Goal: Task Accomplishment & Management: Manage account settings

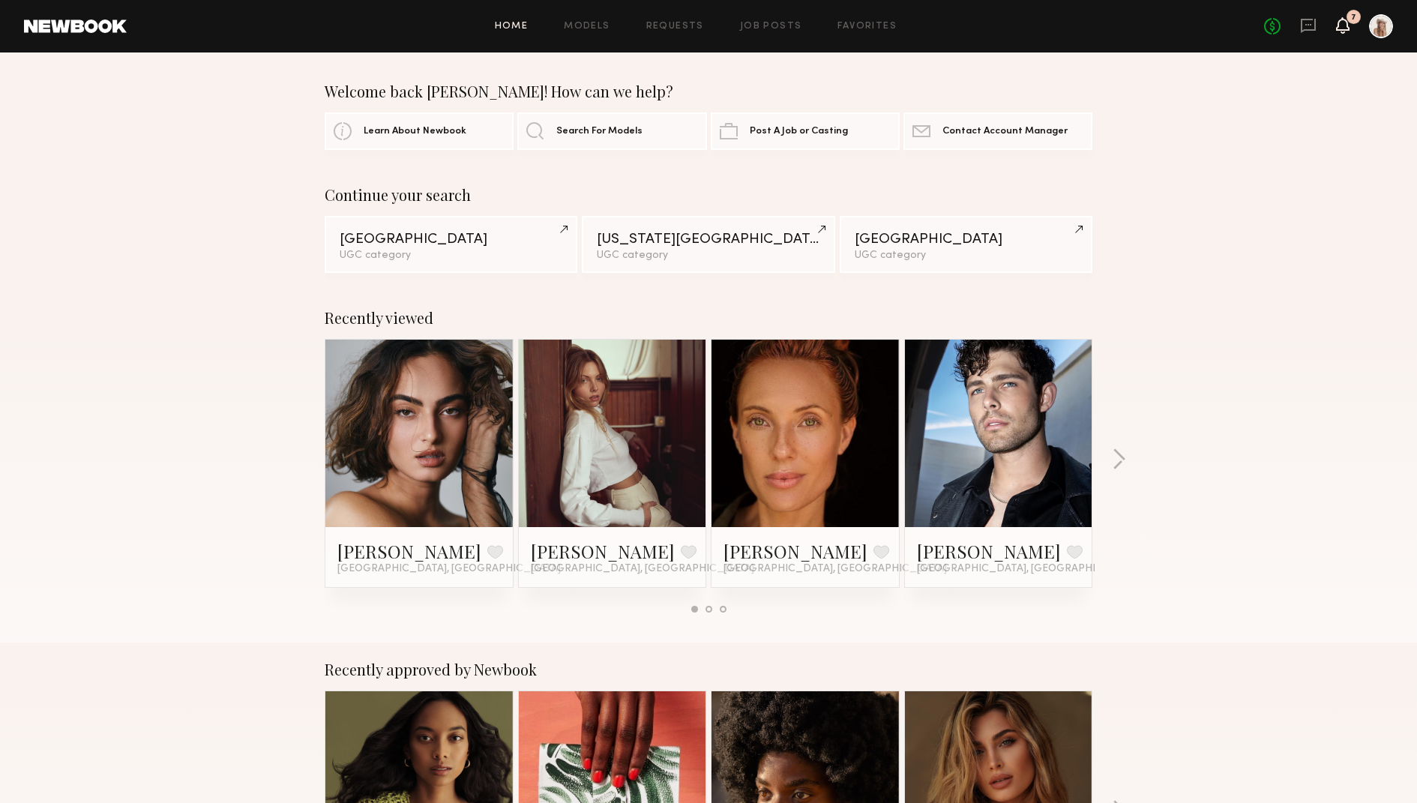
click at [1340, 31] on icon at bounding box center [1342, 25] width 13 height 16
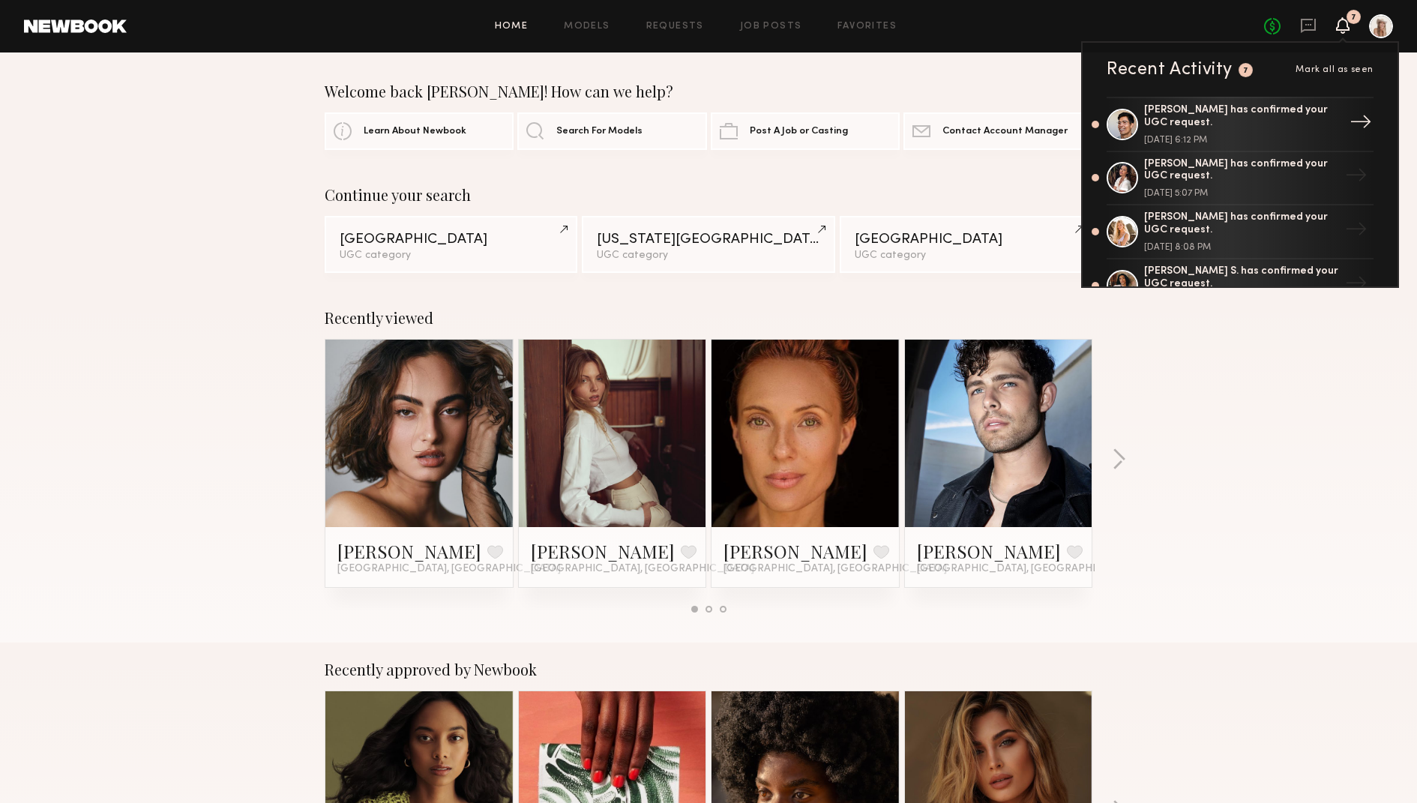
click at [1253, 124] on div "Chase M. has confirmed your UGC request." at bounding box center [1241, 116] width 195 height 25
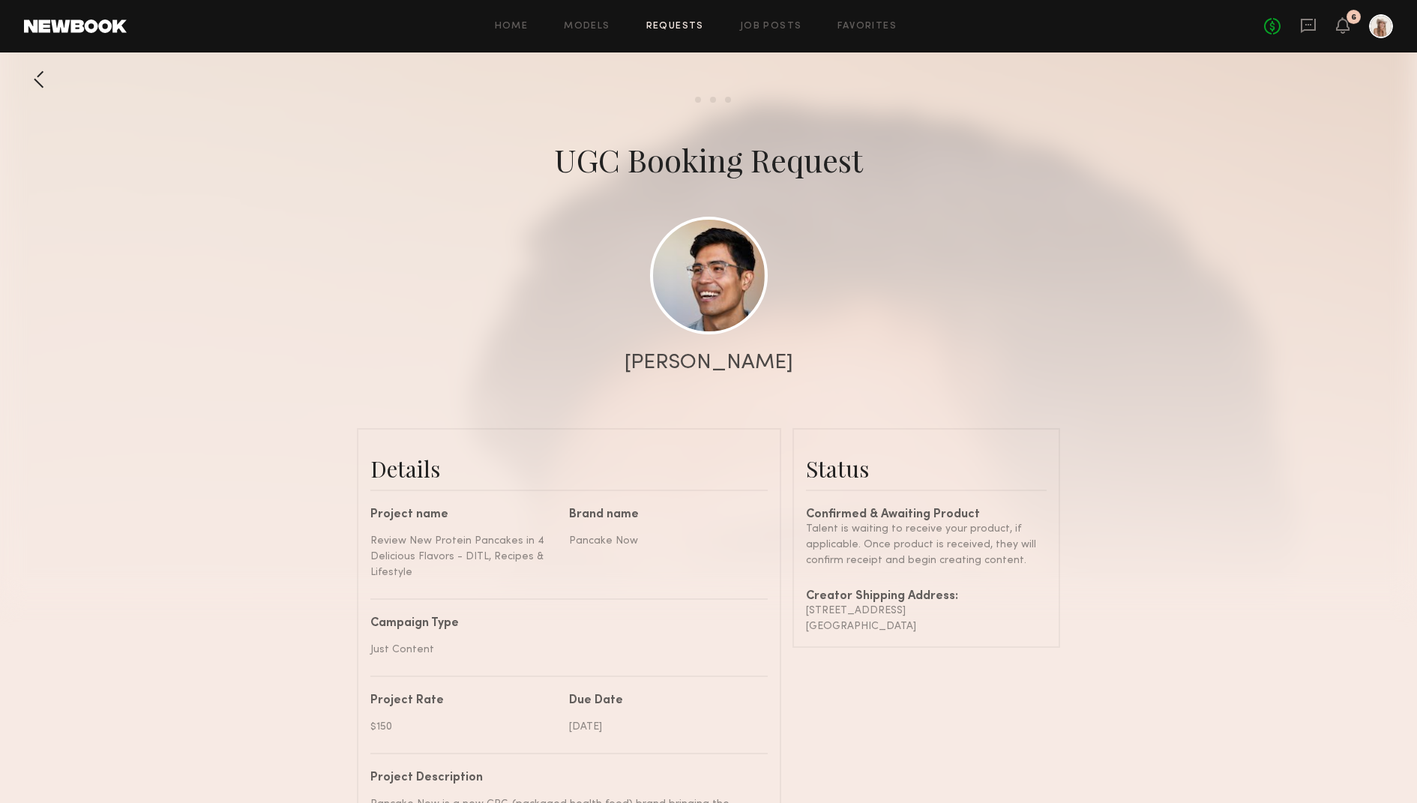
scroll to position [1480, 0]
drag, startPoint x: 936, startPoint y: 621, endPoint x: 805, endPoint y: 608, distance: 131.8
click at [806, 608] on div "Confirmed & Awaiting Product Talent is waiting to receive your product, if appl…" at bounding box center [926, 571] width 241 height 125
copy div "914 Sixth Avenue Redwood City , CA 94063"
click at [711, 292] on link at bounding box center [709, 275] width 118 height 118
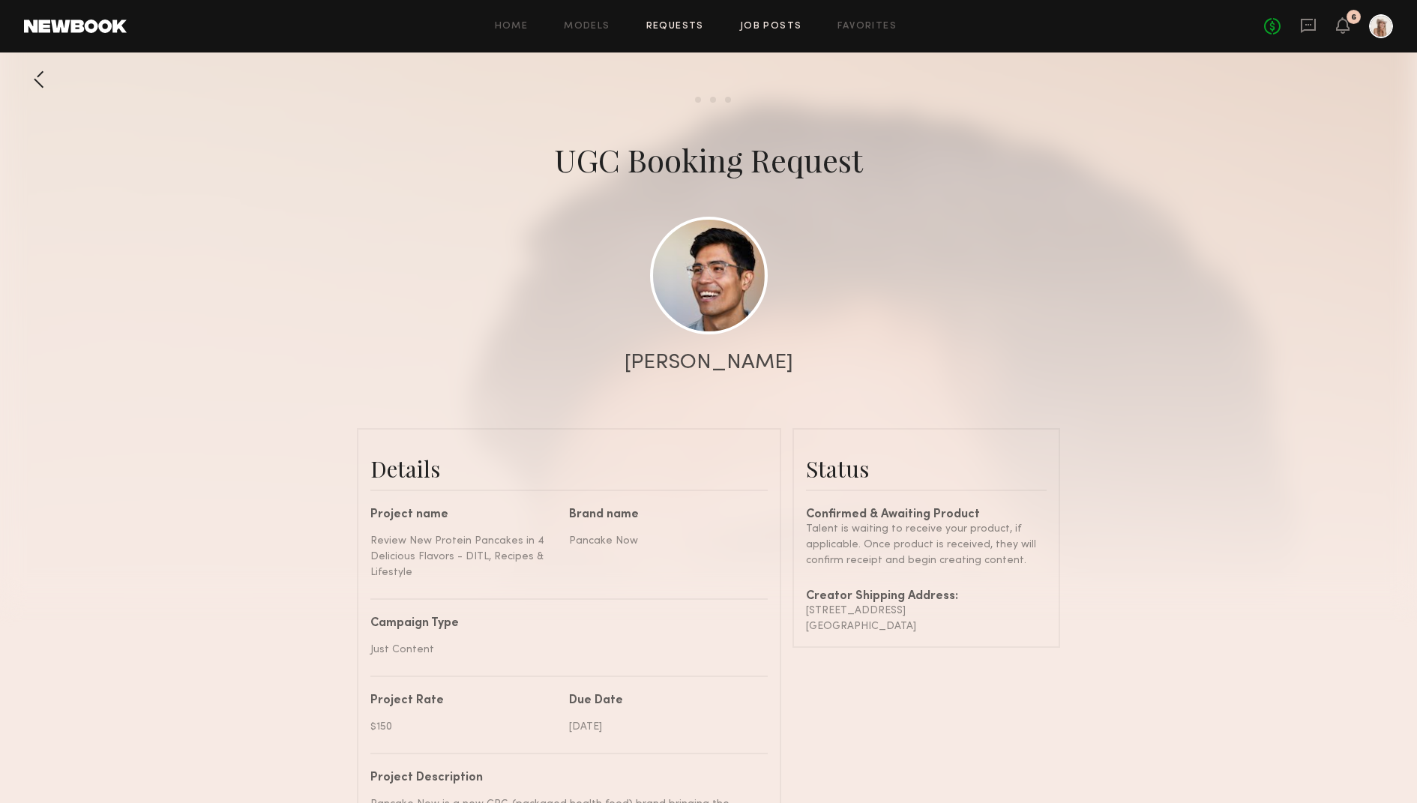
click at [753, 23] on link "Job Posts" at bounding box center [771, 27] width 62 height 10
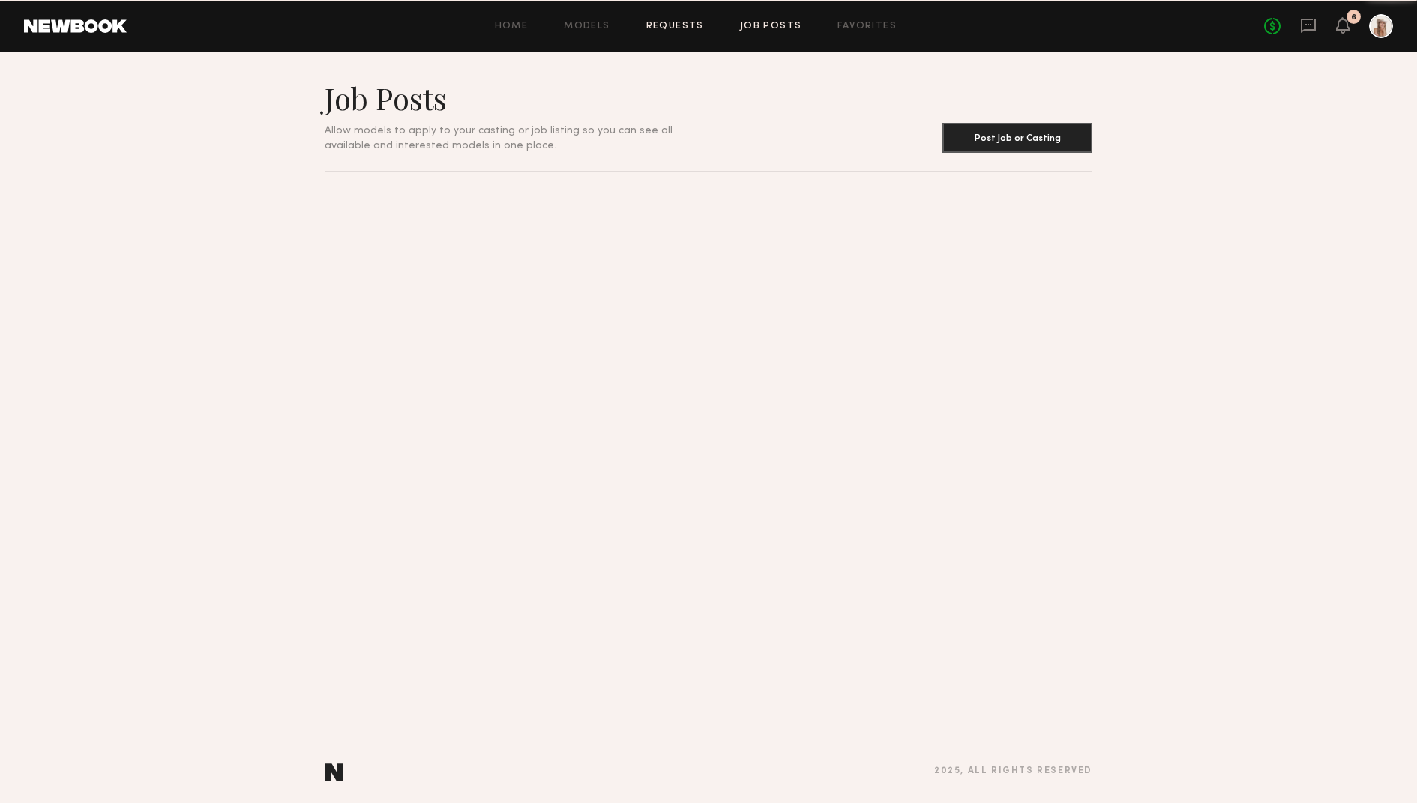
click at [666, 28] on link "Requests" at bounding box center [675, 27] width 58 height 10
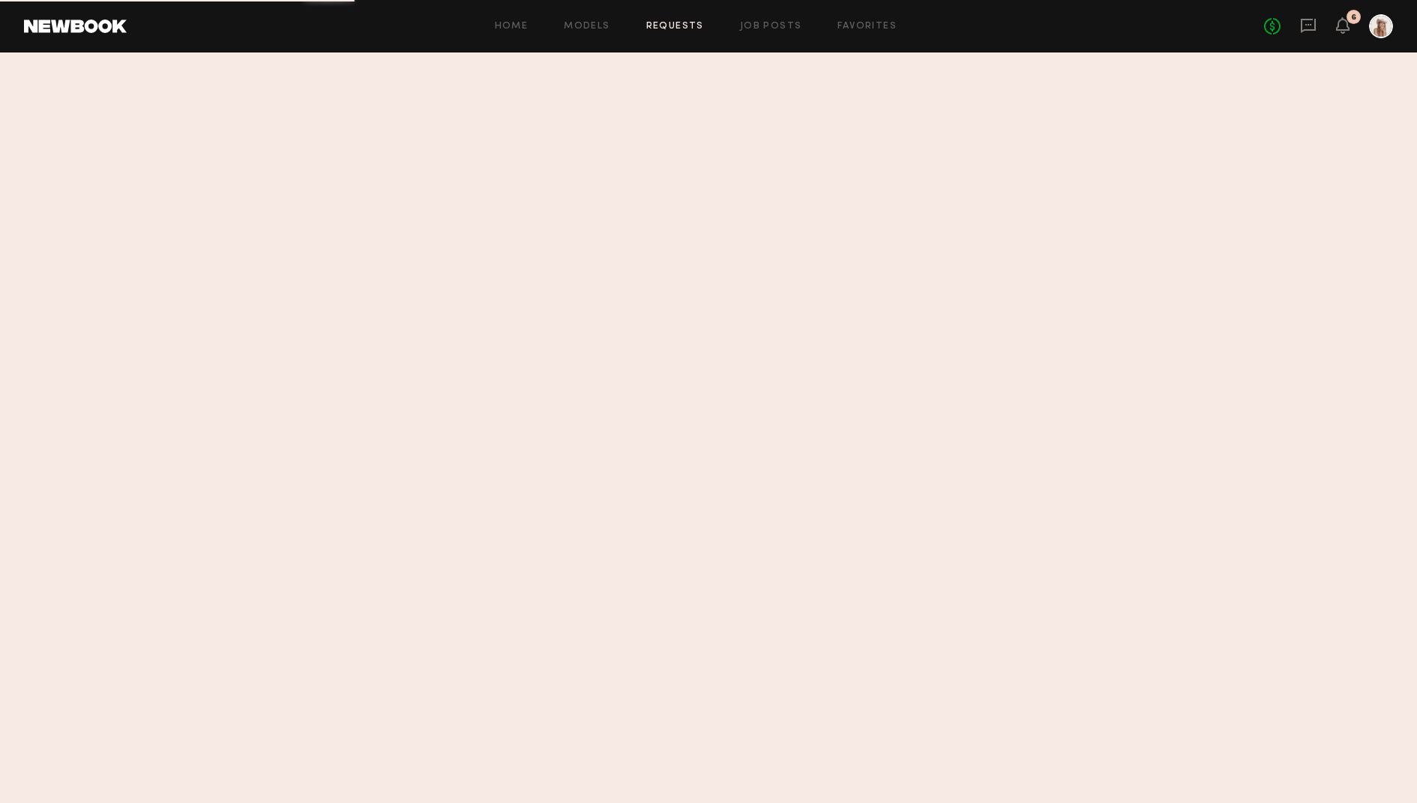
click at [665, 28] on link "Requests" at bounding box center [675, 27] width 58 height 10
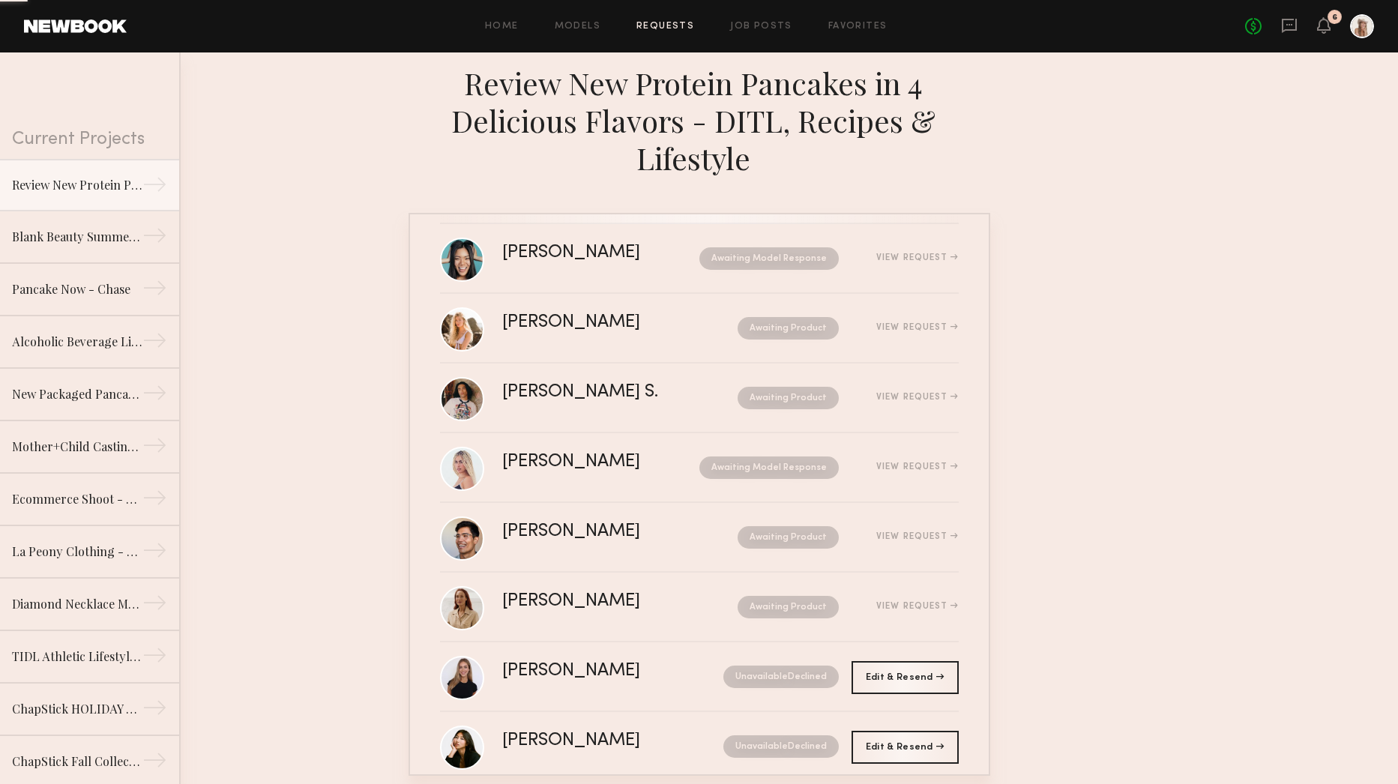
scroll to position [266, 0]
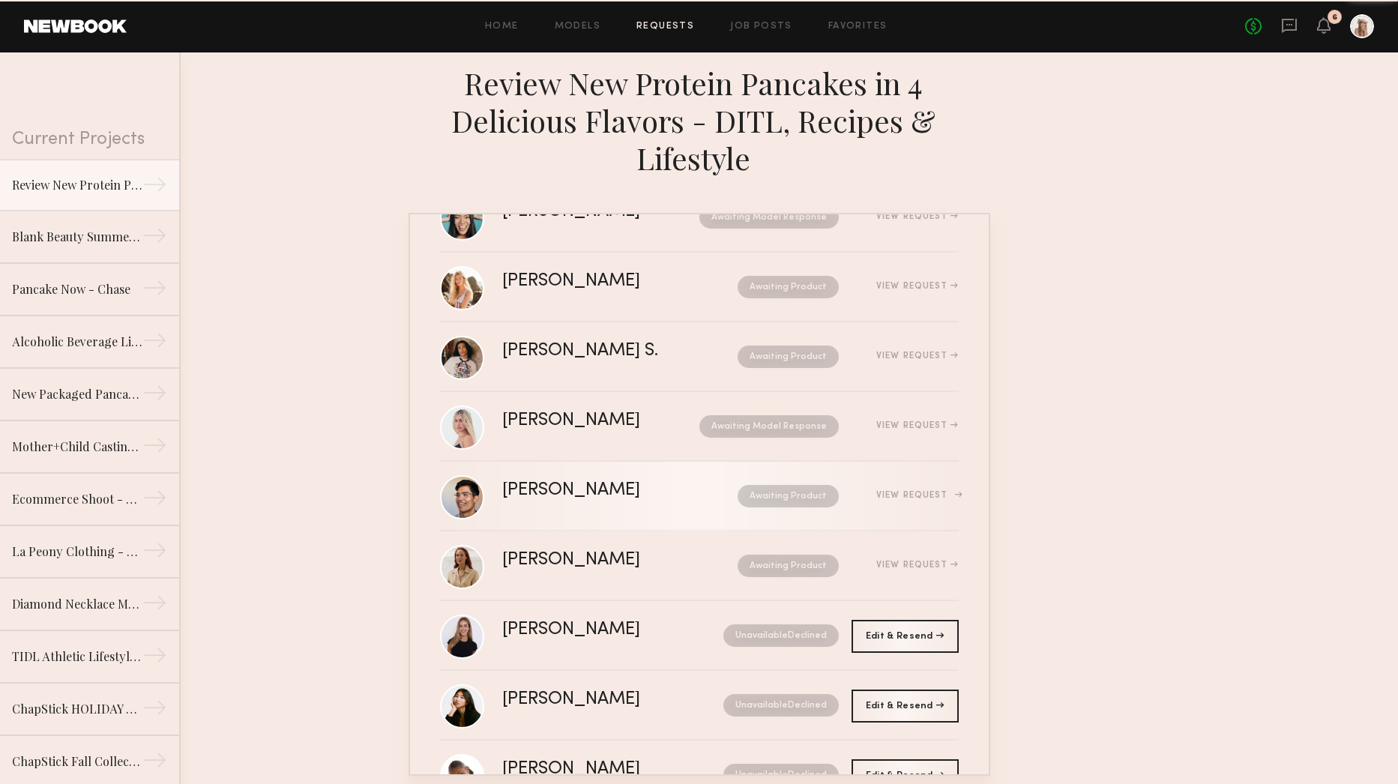
click at [906, 498] on div "Chase M. Awaiting Product View Request" at bounding box center [730, 496] width 457 height 28
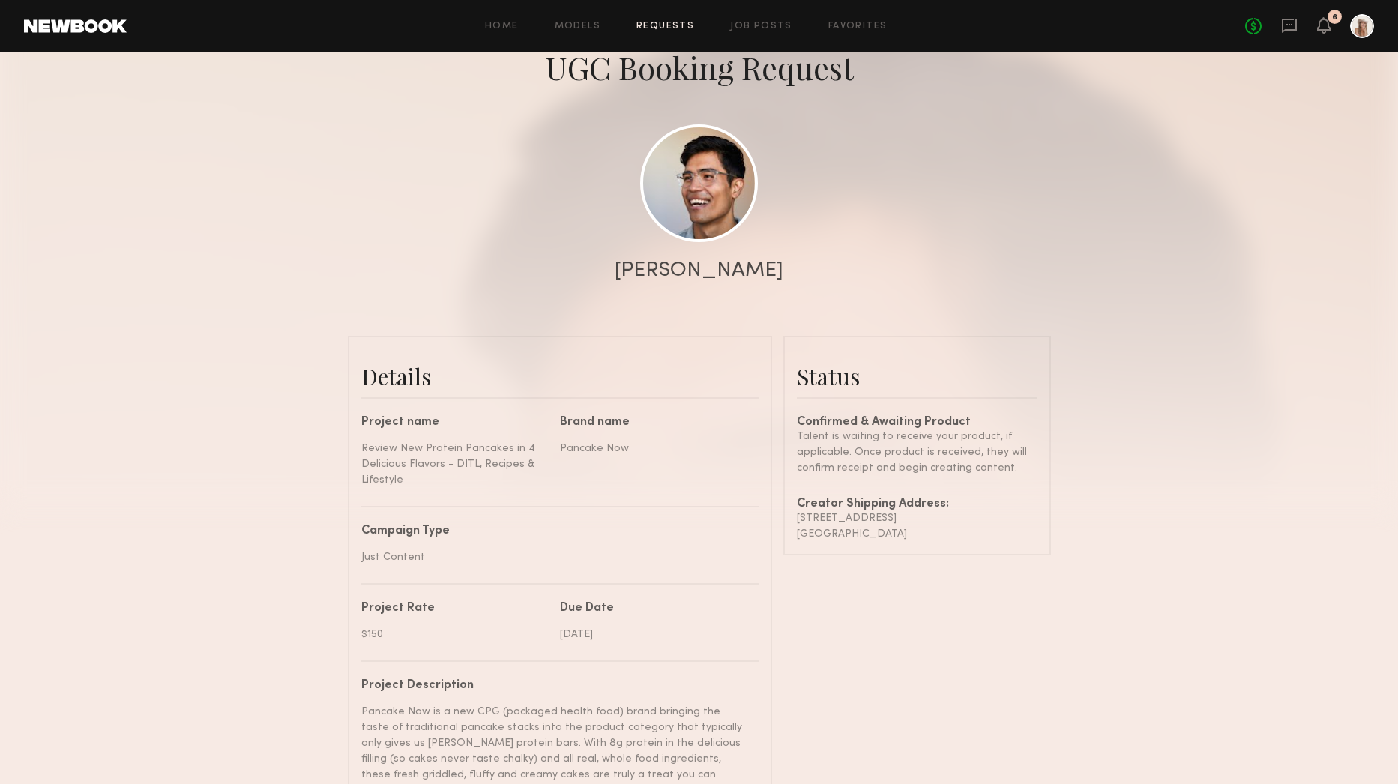
scroll to position [101, 0]
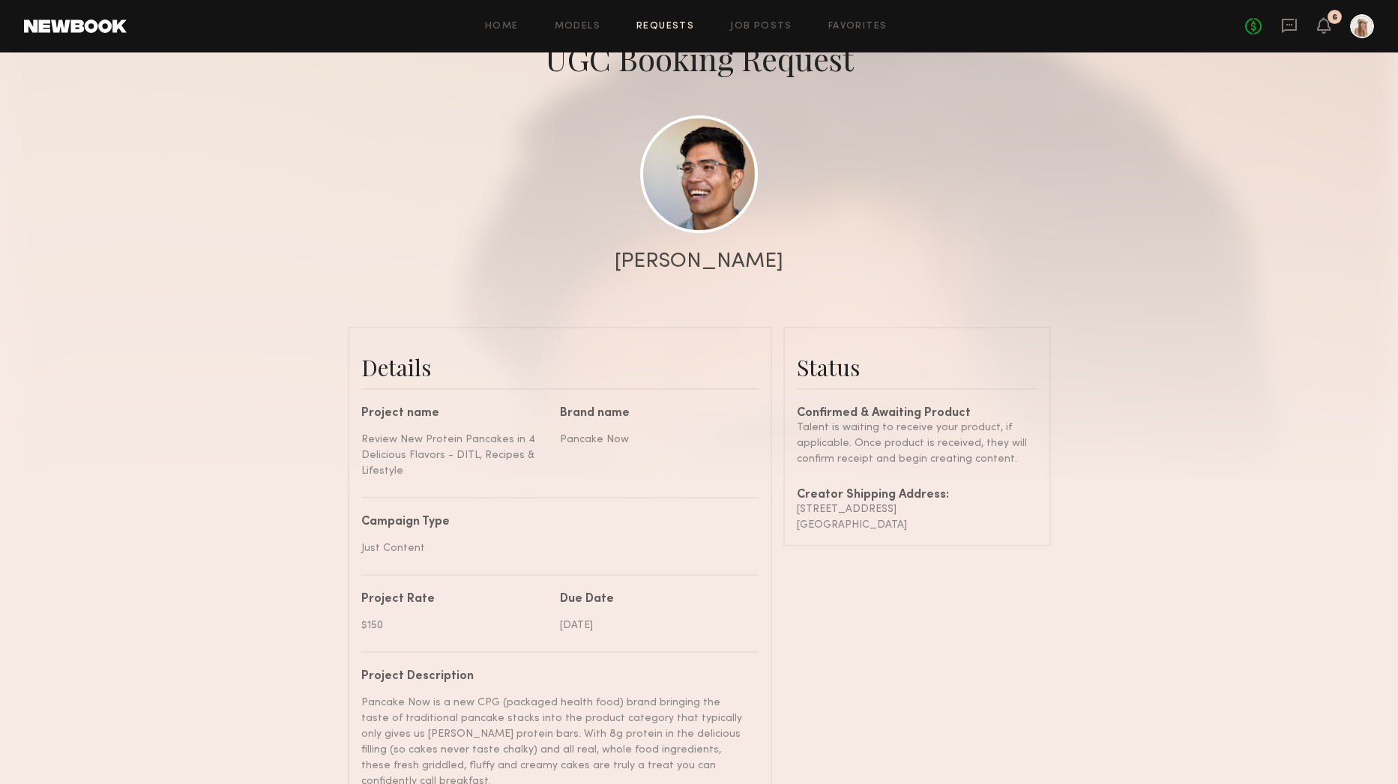
drag, startPoint x: 922, startPoint y: 522, endPoint x: 780, endPoint y: 509, distance: 143.0
copy div "914 Sixth Avenue Redwood City , CA 94063"
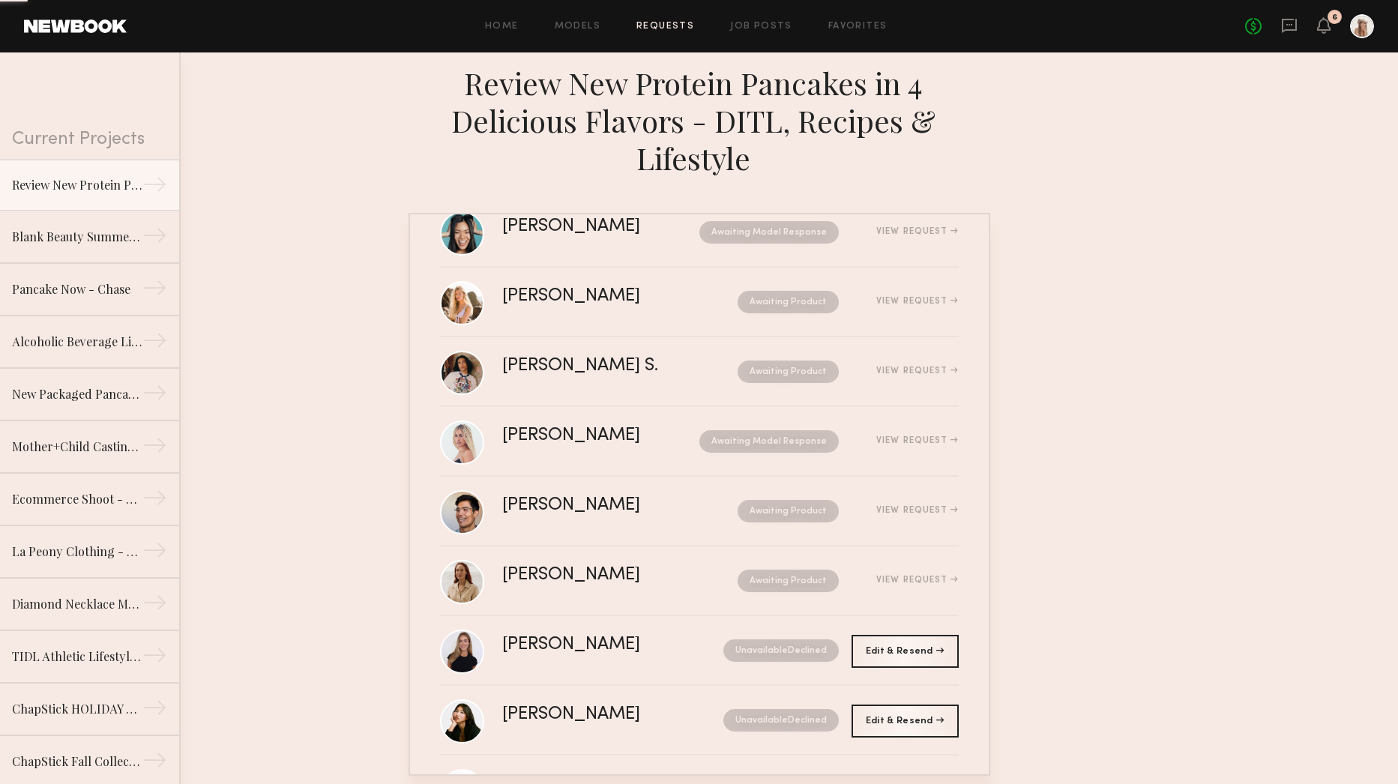
scroll to position [265, 0]
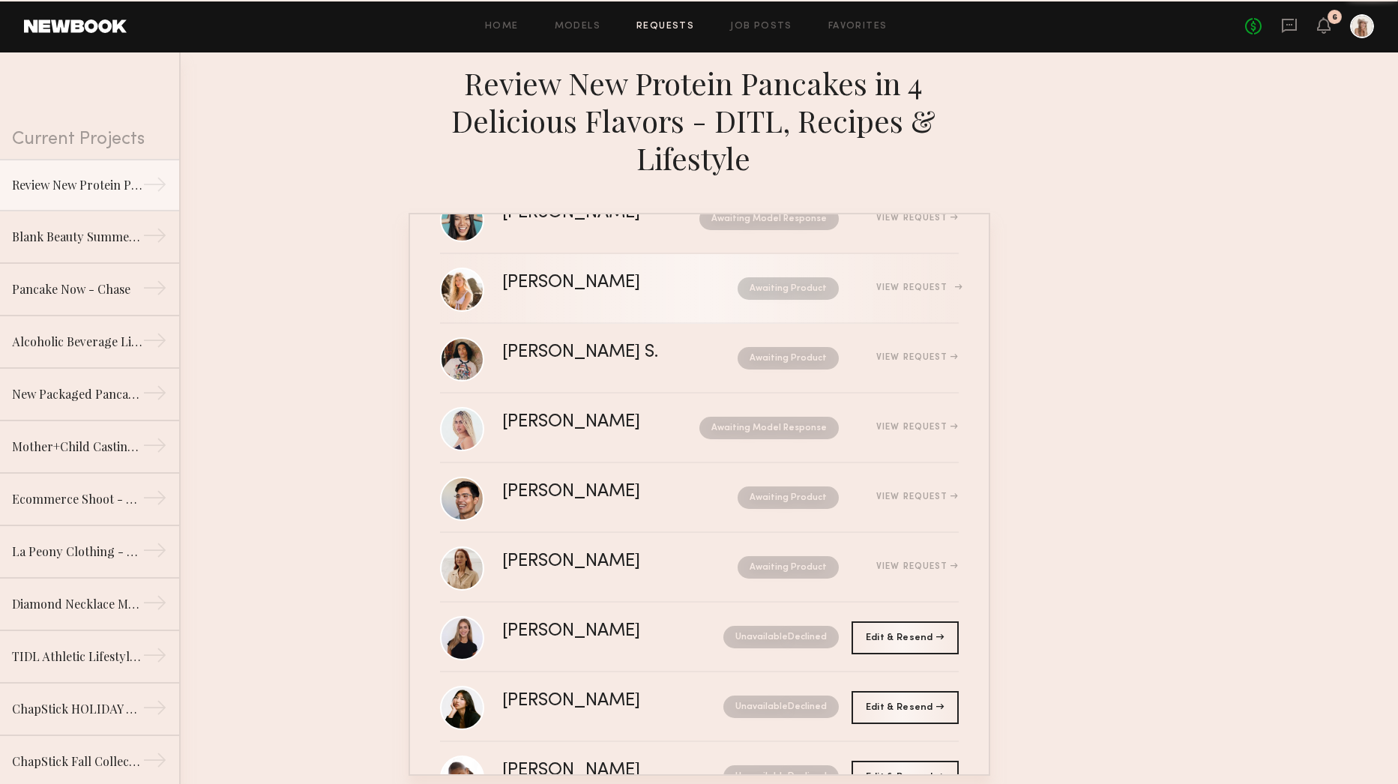
click at [591, 285] on div "Sophie Jordan C." at bounding box center [595, 282] width 187 height 17
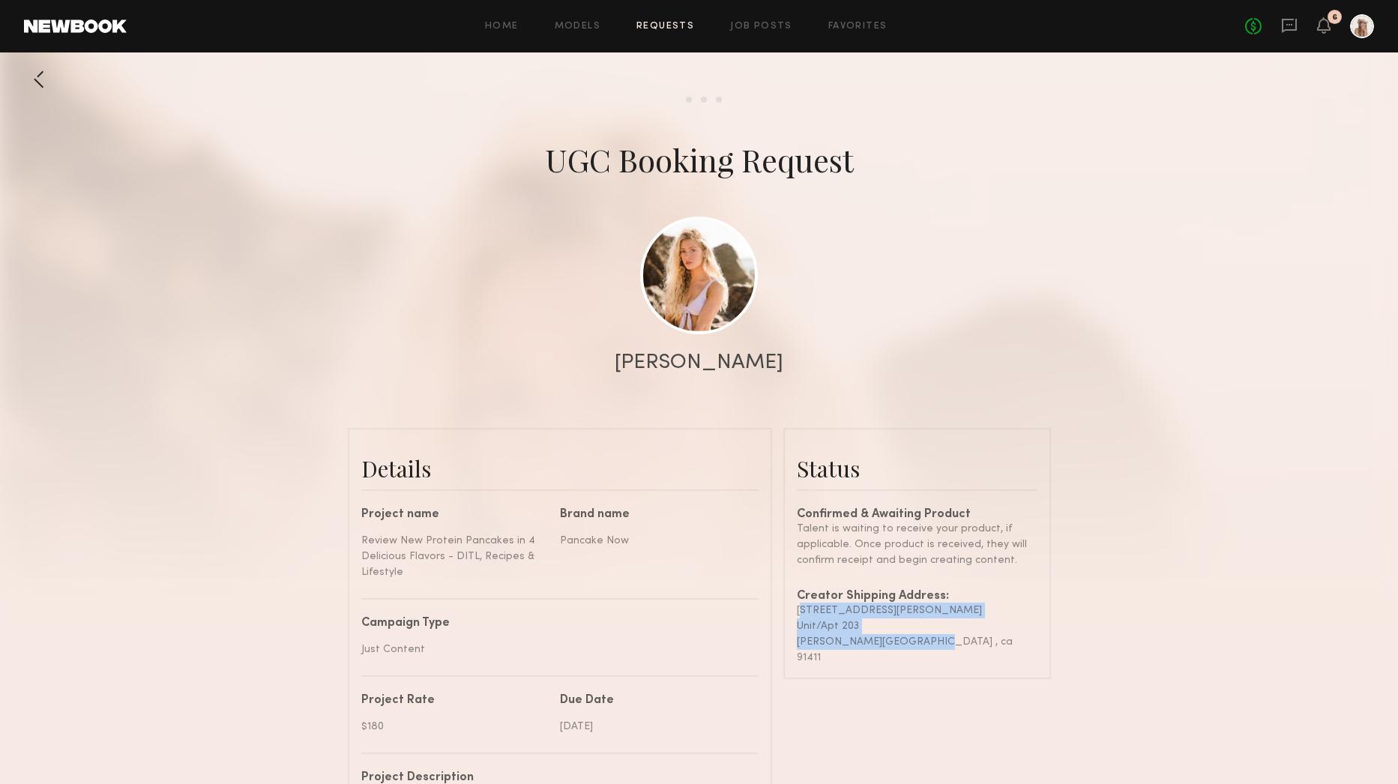
drag, startPoint x: 922, startPoint y: 639, endPoint x: 796, endPoint y: 604, distance: 130.6
click at [797, 604] on div "Confirmed & Awaiting Product Talent is waiting to receive your product, if appl…" at bounding box center [917, 587] width 241 height 157
copy div "5424 sepulveda blvd Unit/Apt 203 sherman oaks , ca 91411"
click at [52, 79] on div at bounding box center [39, 79] width 30 height 30
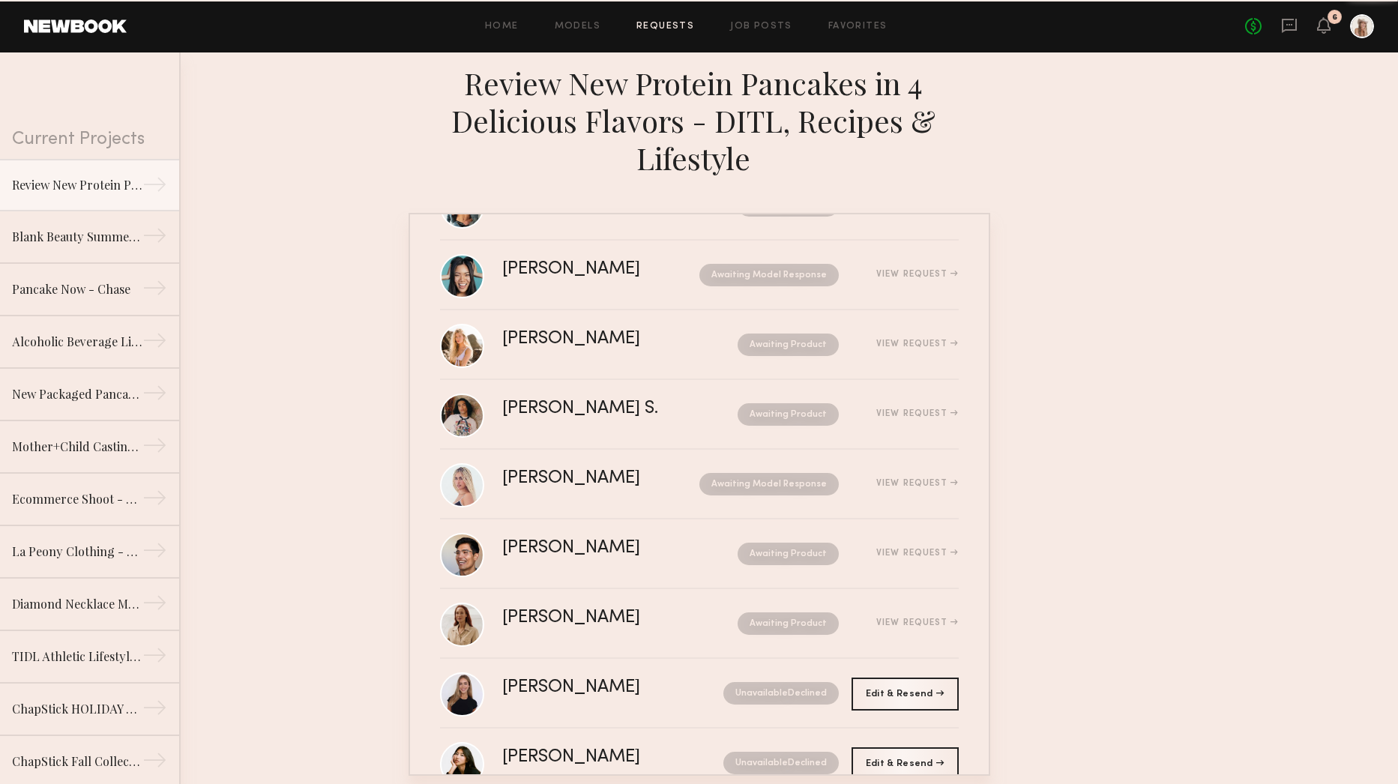
scroll to position [197, 0]
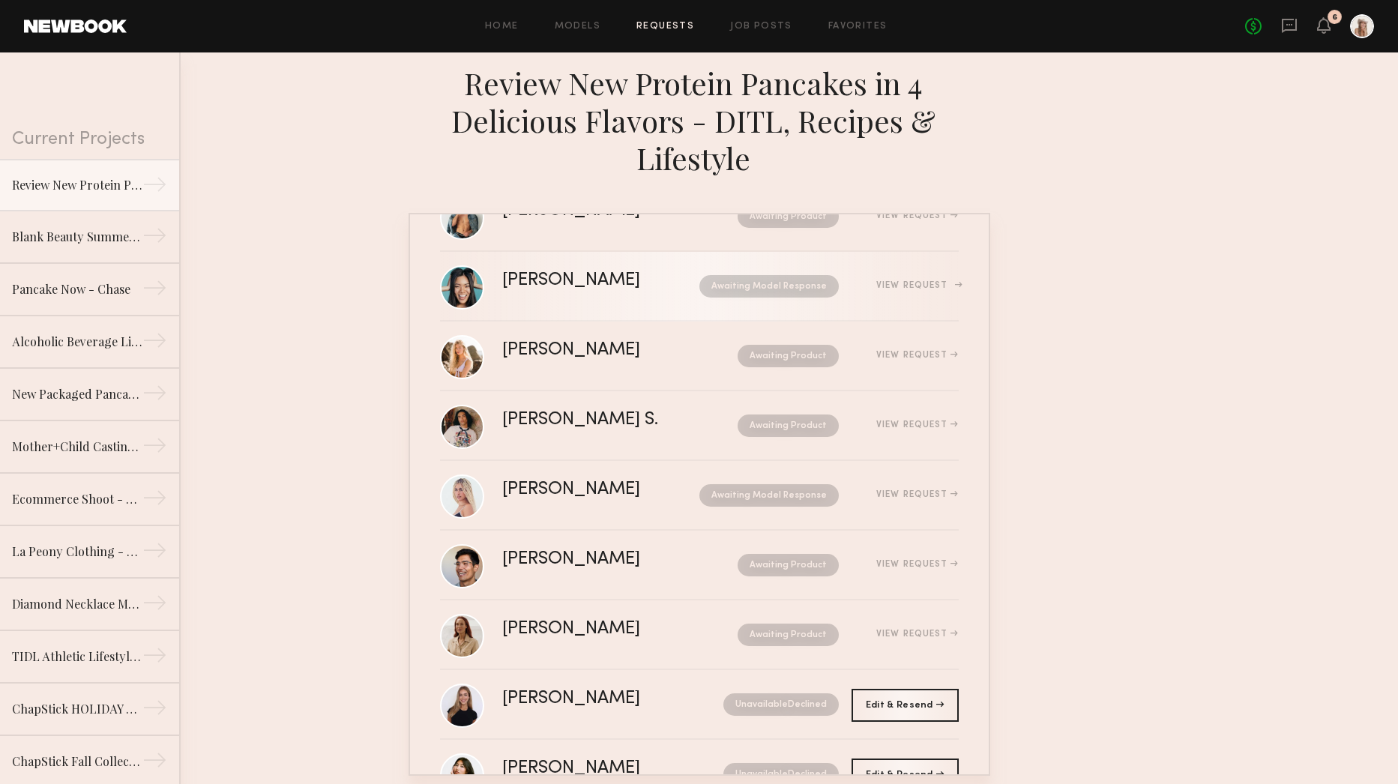
click at [947, 290] on div "Jennie J. Awaiting Model Response View Request" at bounding box center [730, 286] width 457 height 28
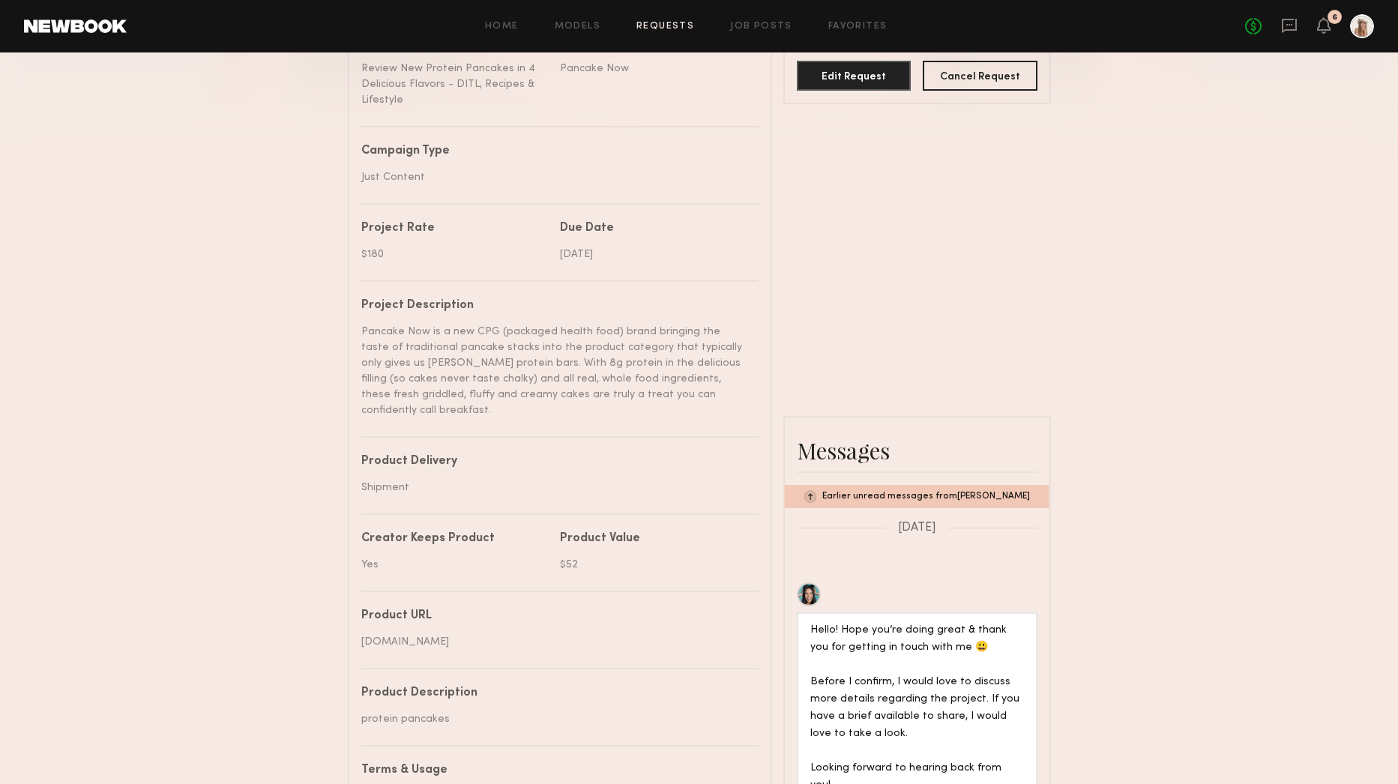
scroll to position [605, 0]
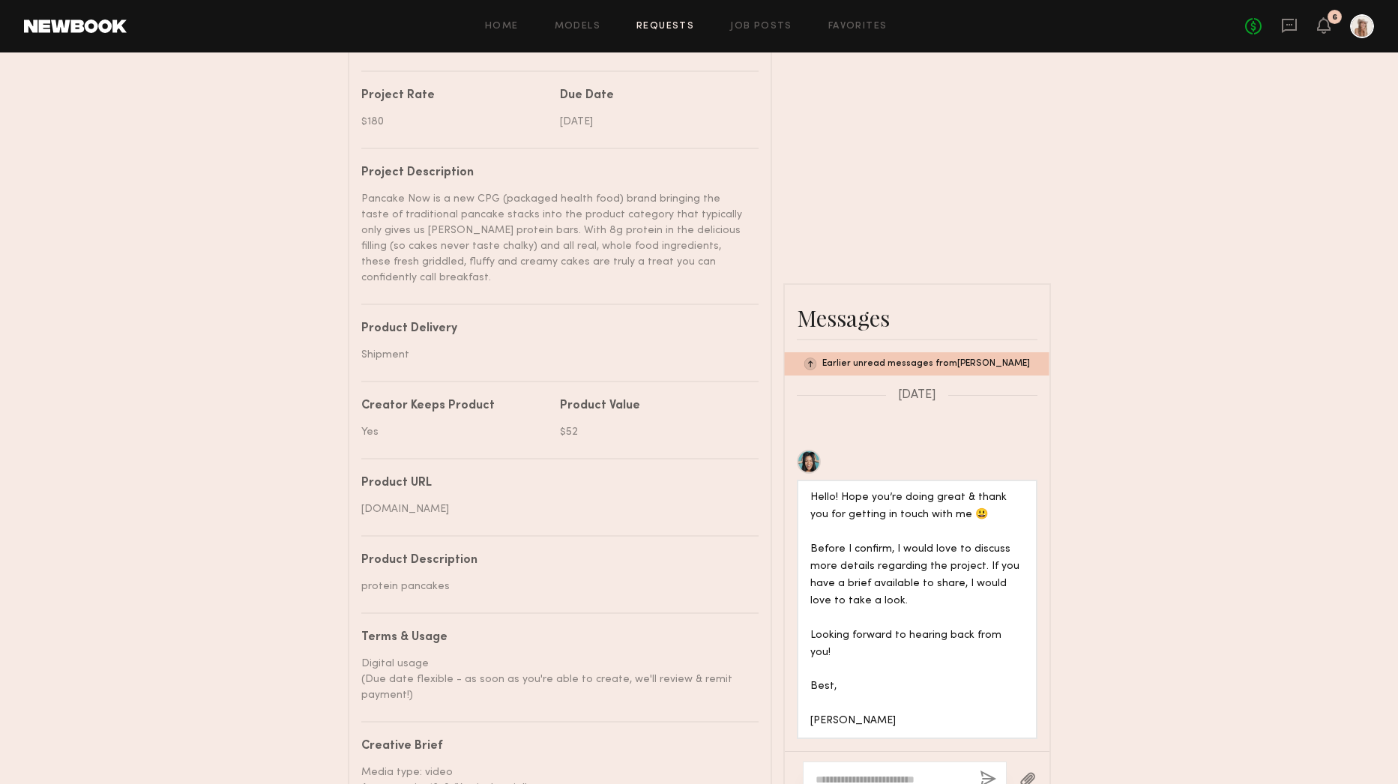
click at [876, 772] on textarea at bounding box center [892, 779] width 152 height 15
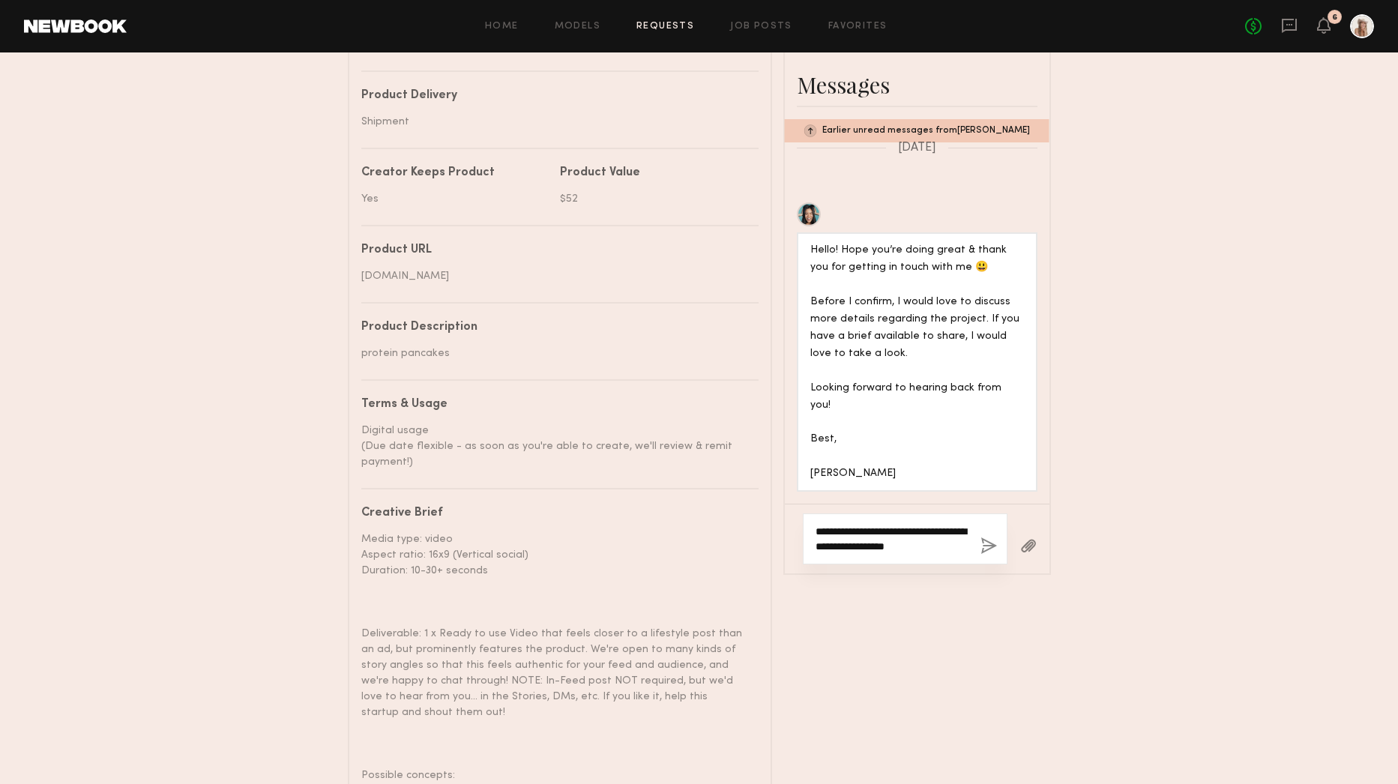
type textarea "**********"
click at [987, 537] on button "button" at bounding box center [988, 546] width 16 height 19
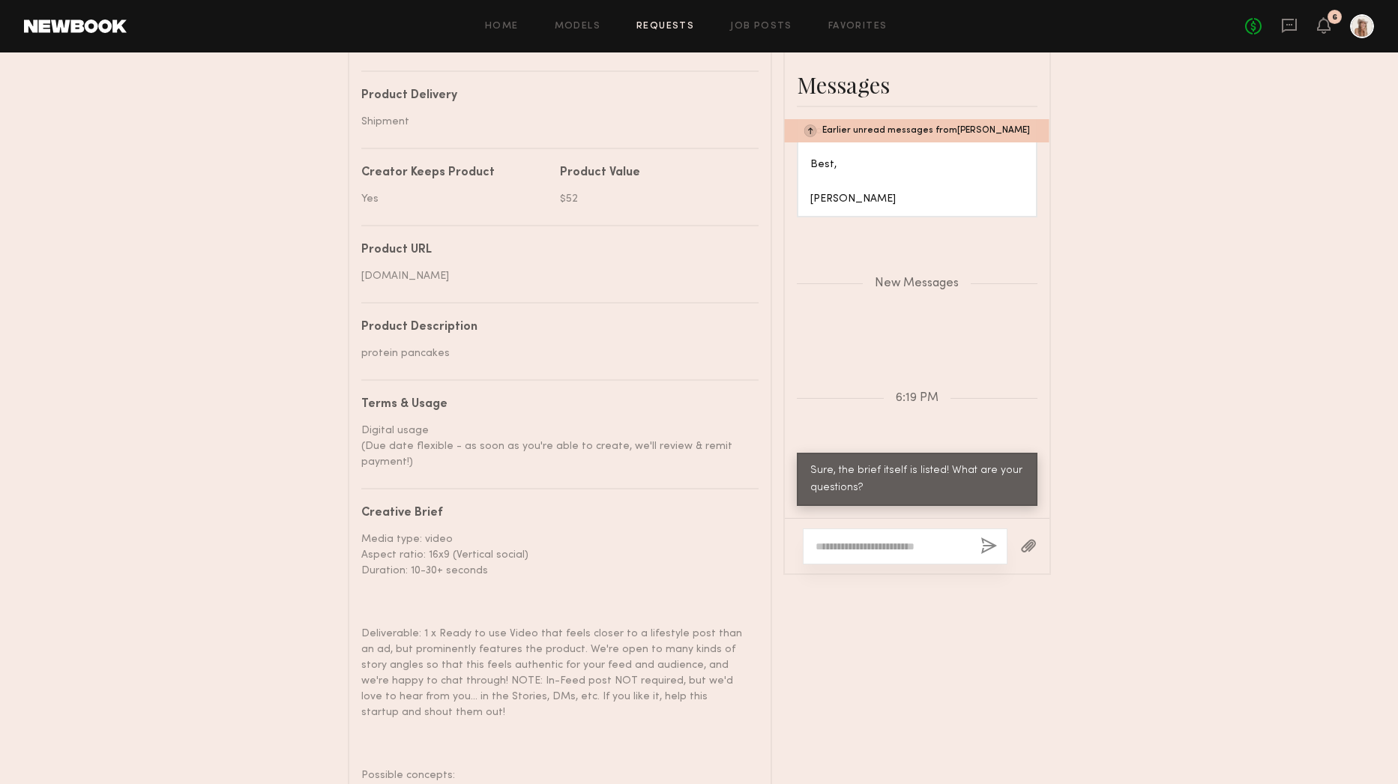
click at [876, 539] on textarea at bounding box center [892, 546] width 153 height 15
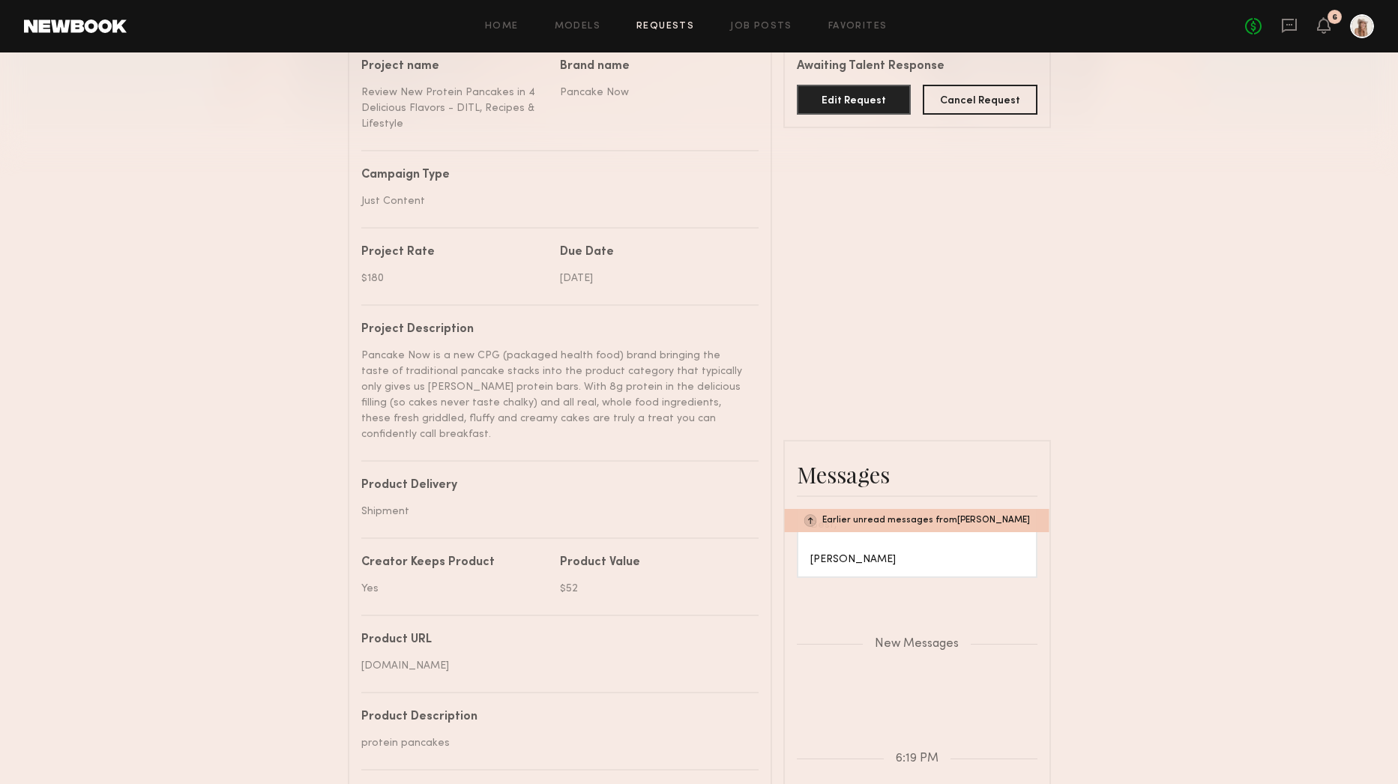
scroll to position [947, 0]
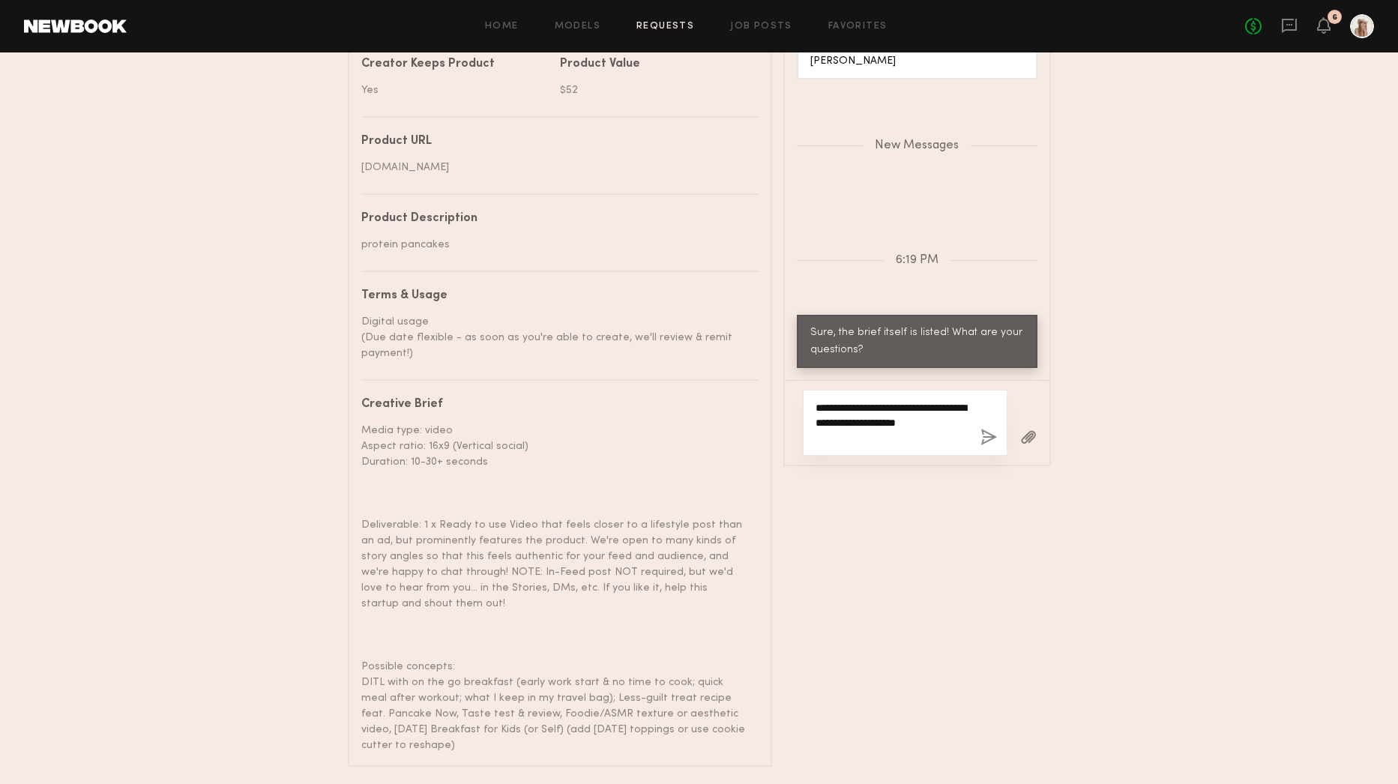
type textarea "**********"
click at [990, 429] on button "button" at bounding box center [988, 438] width 16 height 19
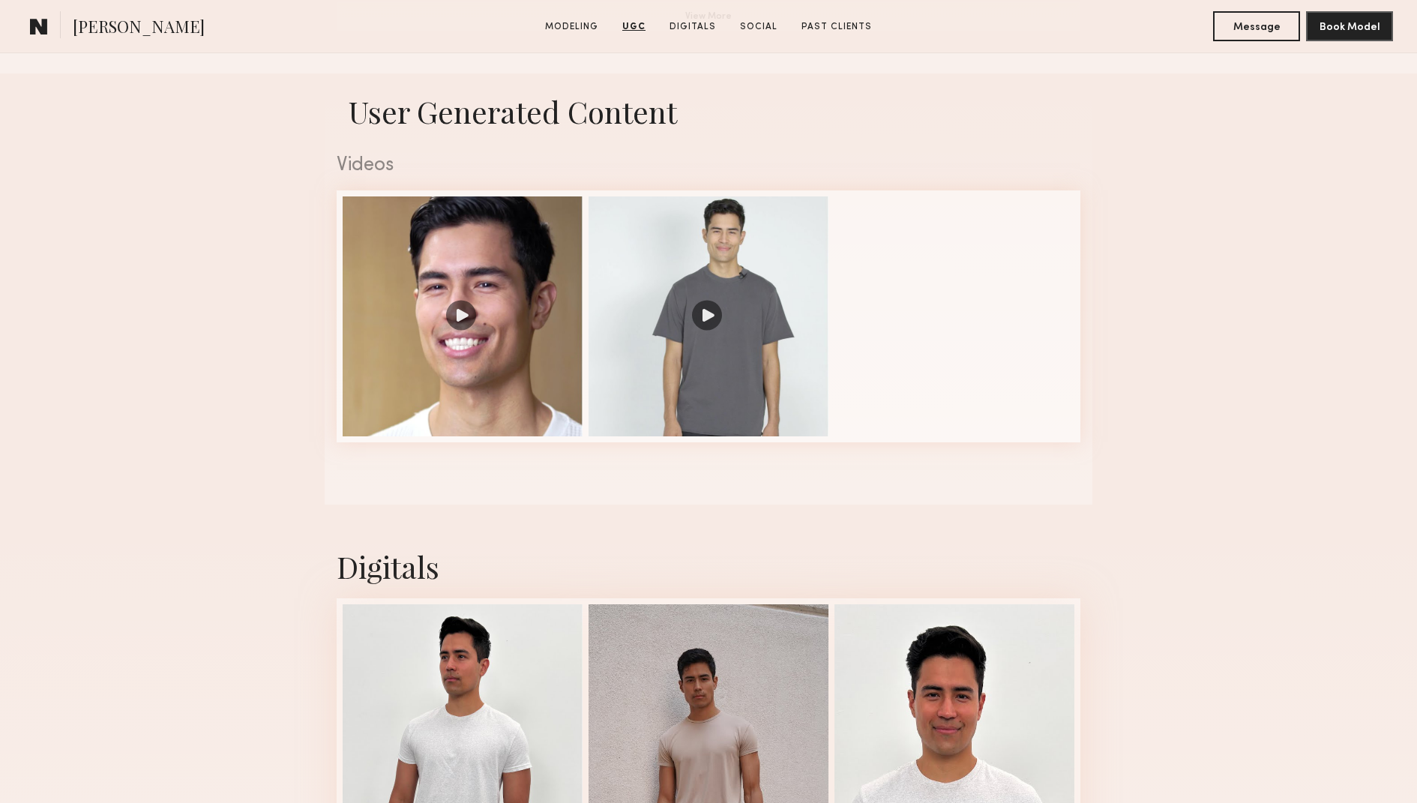
scroll to position [1423, 0]
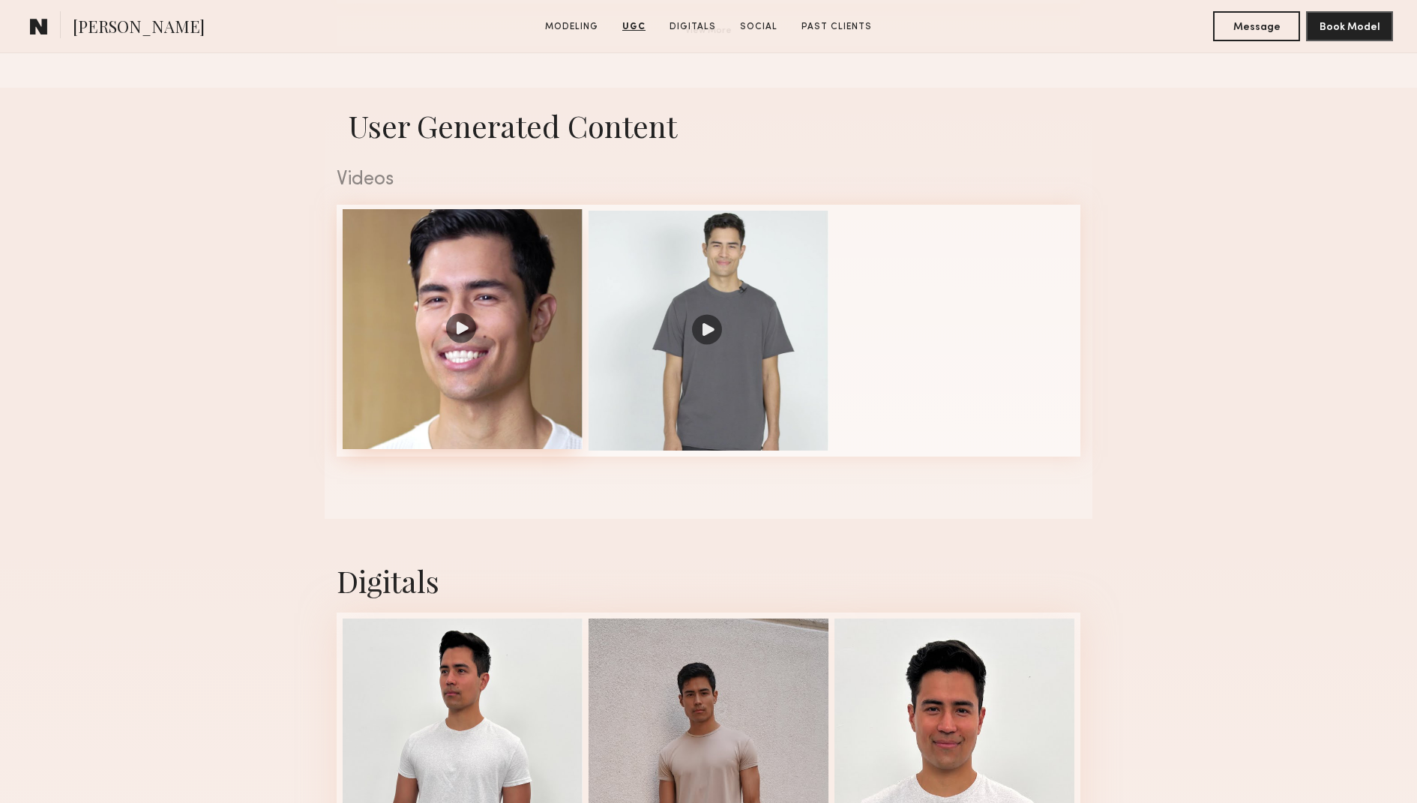
click at [490, 253] on div at bounding box center [463, 329] width 240 height 240
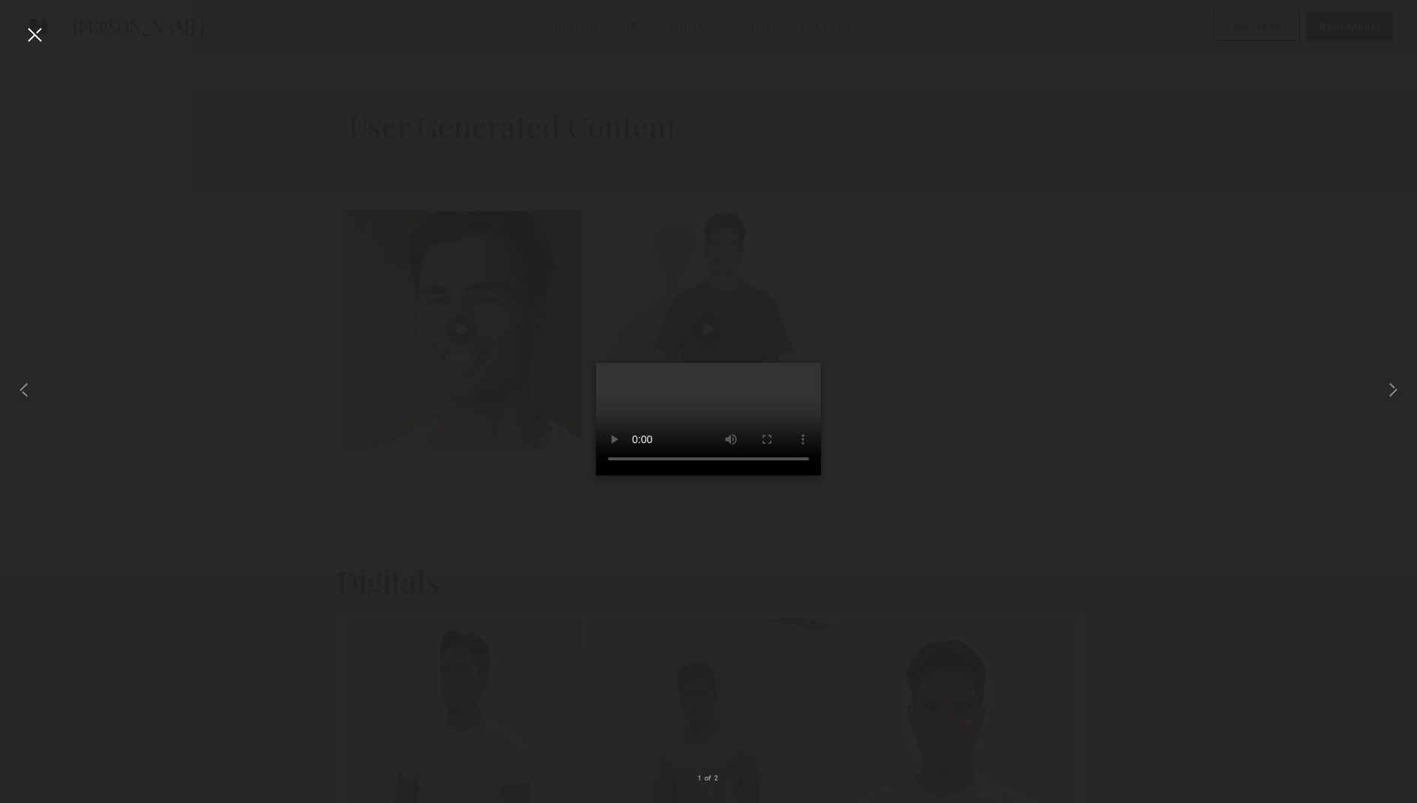
click at [38, 40] on div at bounding box center [34, 34] width 24 height 24
